Goal: Navigation & Orientation: Go to known website

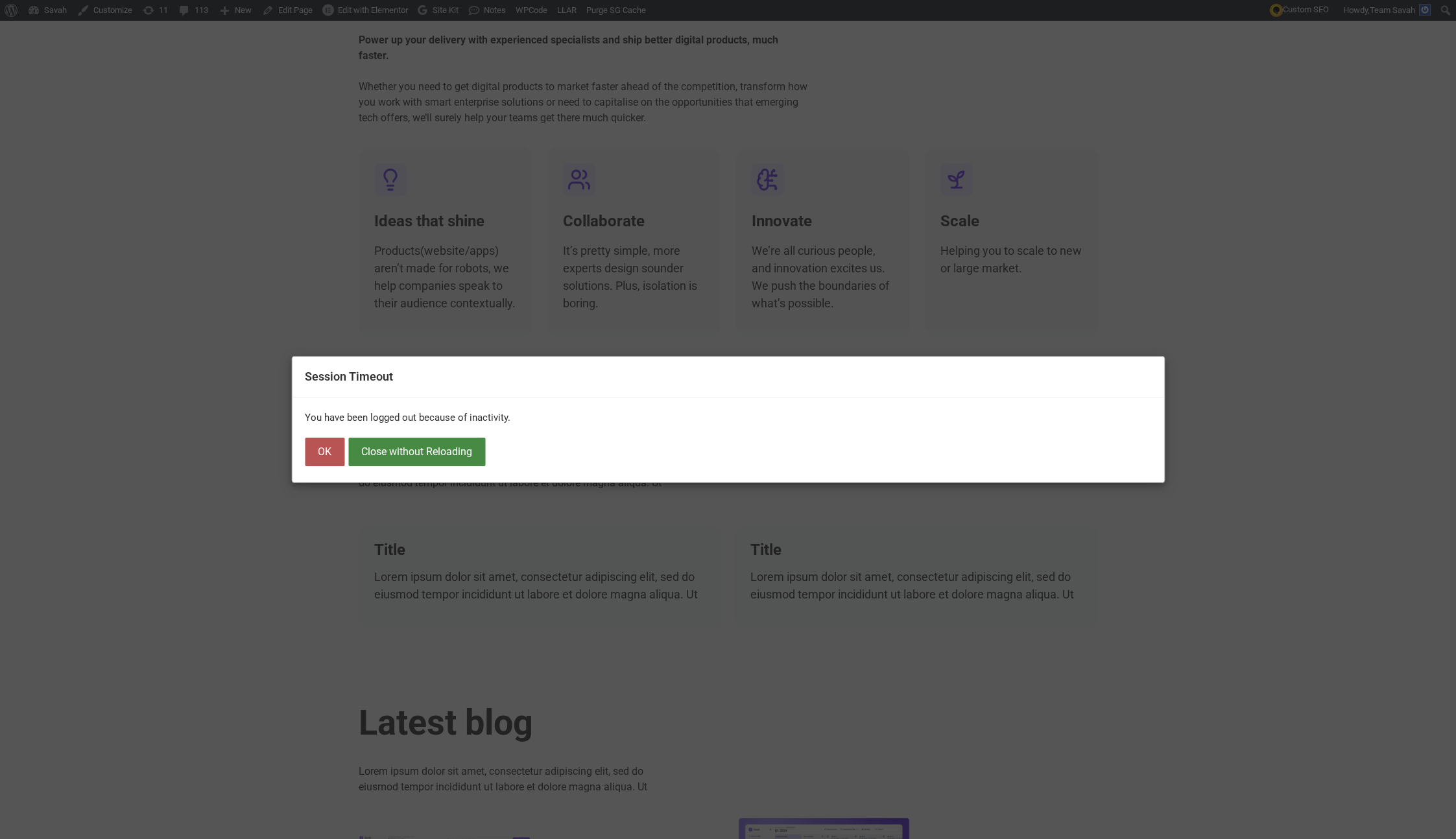
click at [321, 440] on button "OK" at bounding box center [324, 452] width 40 height 29
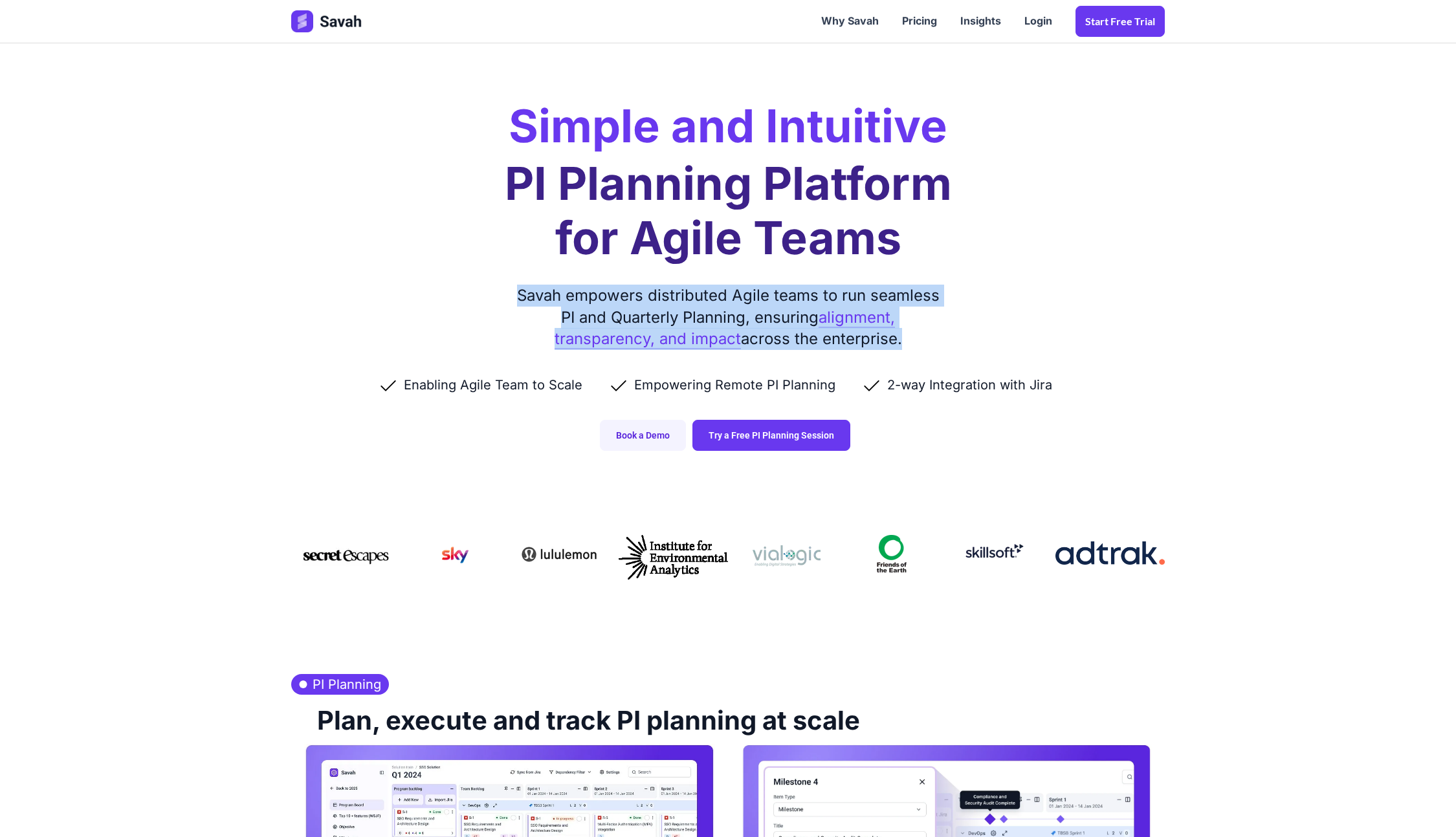
drag, startPoint x: 512, startPoint y: 287, endPoint x: 966, endPoint y: 337, distance: 456.7
click at [966, 337] on div "Simple and Intuitive PI Planning Platform for Agile Teams Savah empowers distri…" at bounding box center [728, 239] width 900 height 477
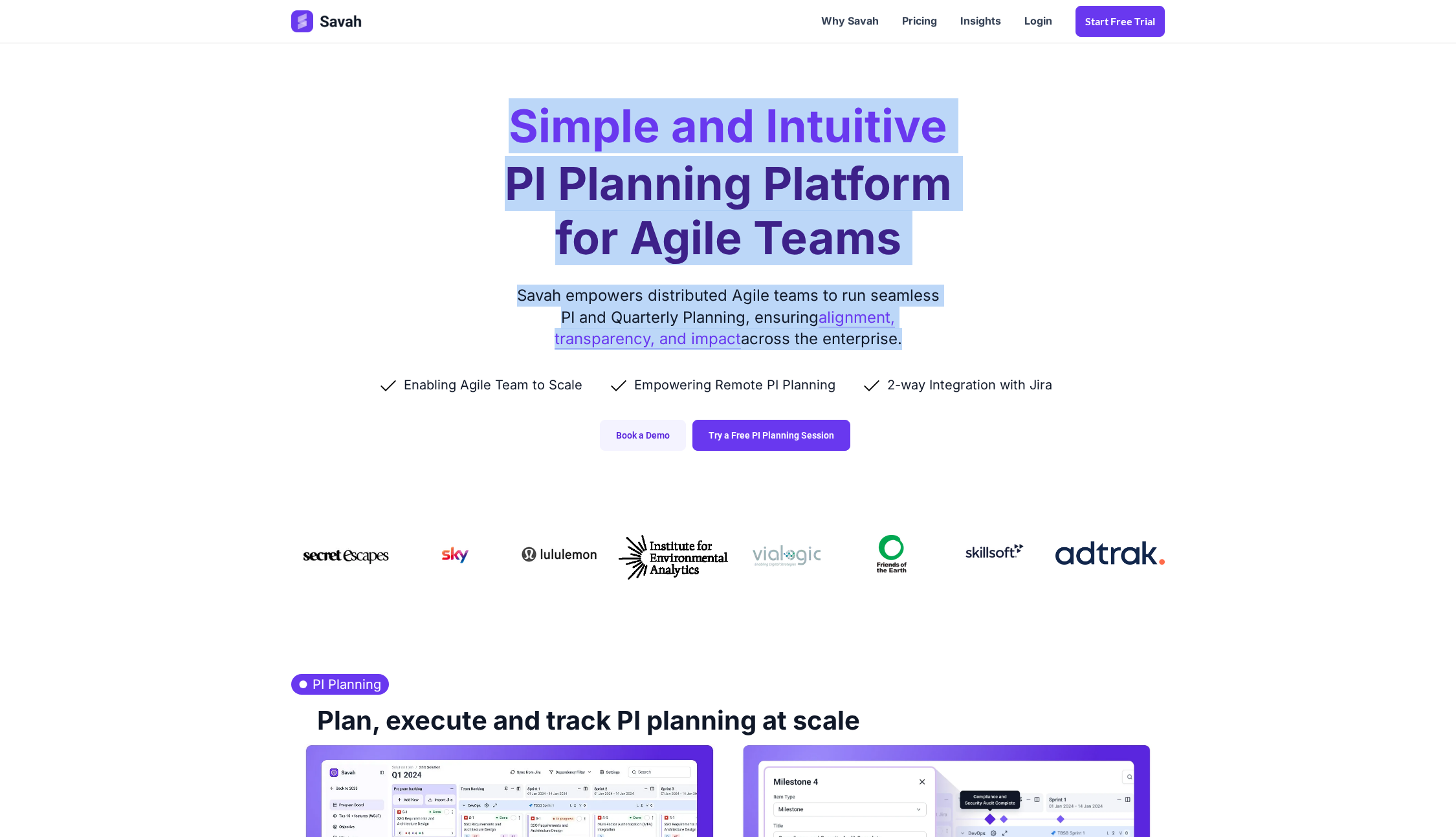
drag, startPoint x: 494, startPoint y: 127, endPoint x: 992, endPoint y: 343, distance: 542.8
click at [992, 343] on div "Simple and Intuitive PI Planning Platform for Agile Teams Savah empowers distri…" at bounding box center [728, 239] width 900 height 477
copy div "Simple and Intuitive PI Planning Platform for Agile Teams Savah empowers distri…"
